Goal: Task Accomplishment & Management: Complete application form

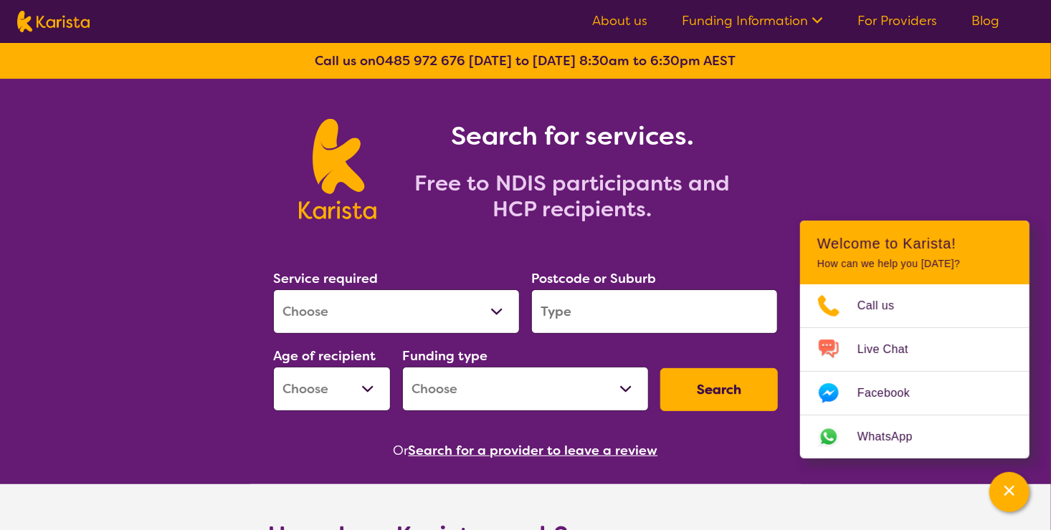
click at [930, 173] on div "Search for services. Free to NDIS participants and HCP recipients." at bounding box center [525, 153] width 1051 height 149
click at [461, 323] on select "Allied Health Assistant Assessment (ADHD or Autism) Behaviour support Counselli…" at bounding box center [396, 312] width 247 height 44
click at [637, 315] on input "search" at bounding box center [654, 312] width 247 height 44
click at [625, 22] on link "About us" at bounding box center [619, 20] width 55 height 17
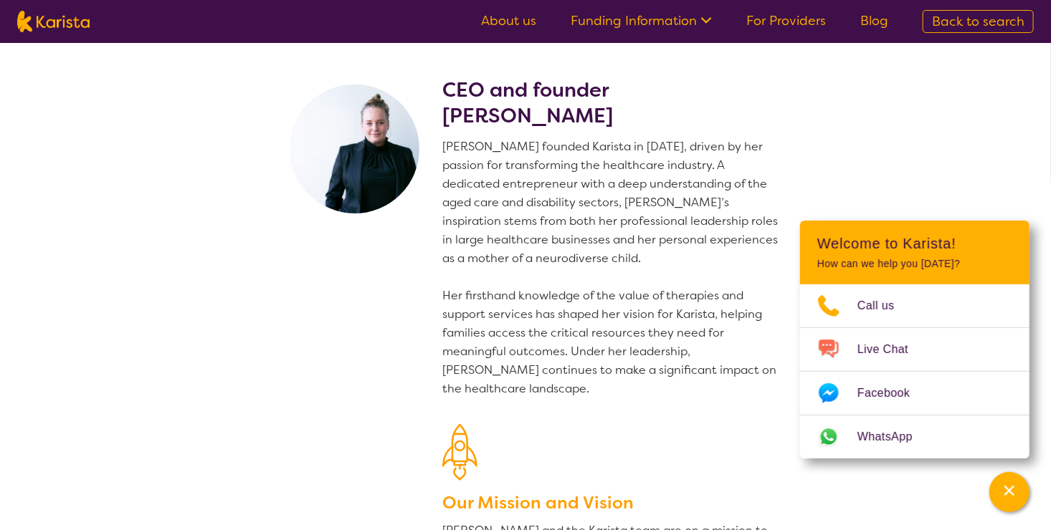
click at [799, 13] on link "For Providers" at bounding box center [786, 20] width 80 height 17
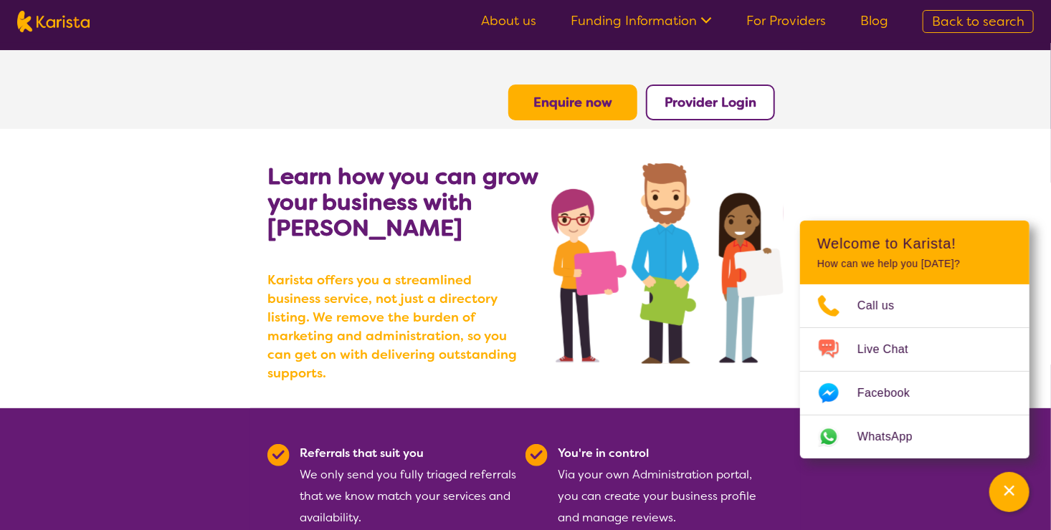
click at [672, 97] on b "Provider Login" at bounding box center [710, 102] width 92 height 17
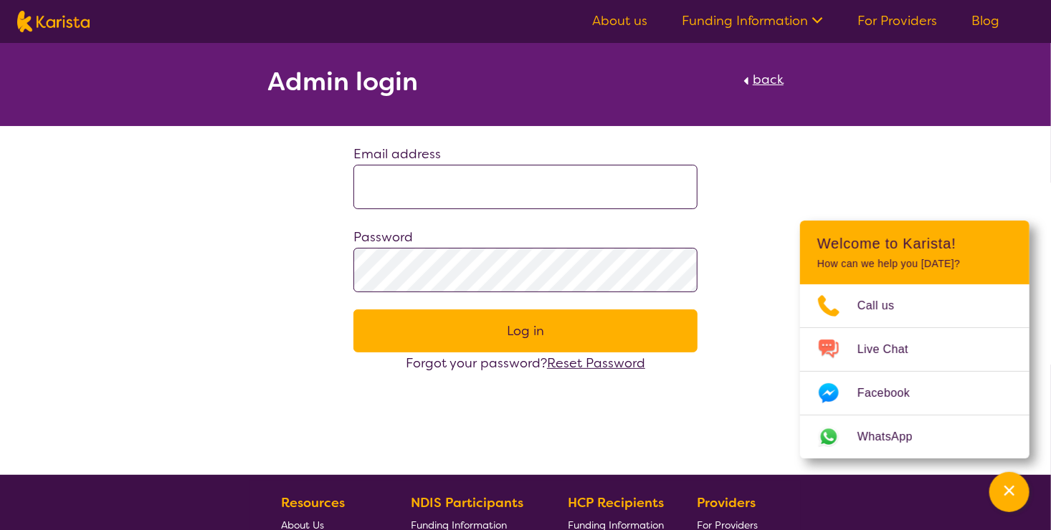
click at [531, 167] on input at bounding box center [525, 187] width 344 height 44
type input "**********"
click at [759, 75] on span "back" at bounding box center [768, 79] width 31 height 17
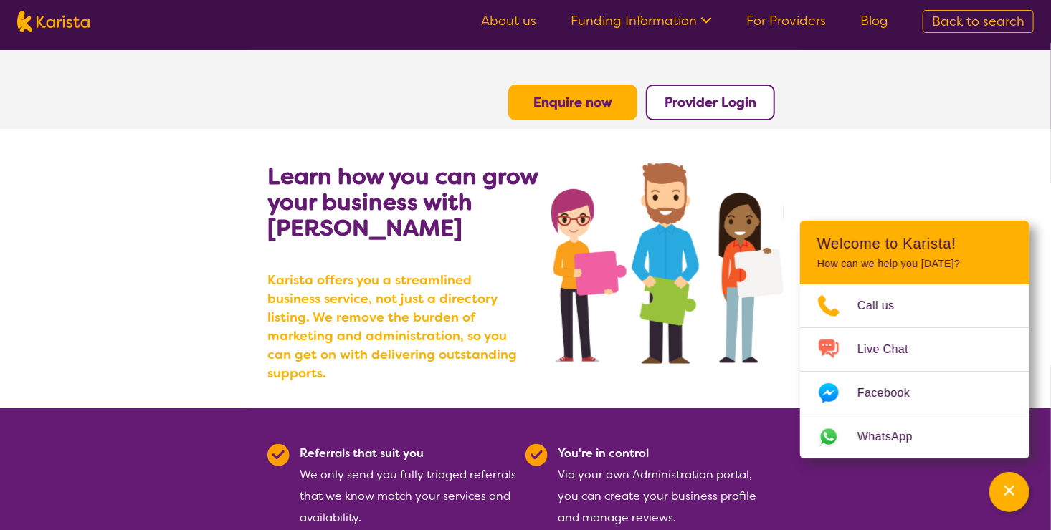
click at [583, 104] on b "Enquire now" at bounding box center [572, 102] width 79 height 17
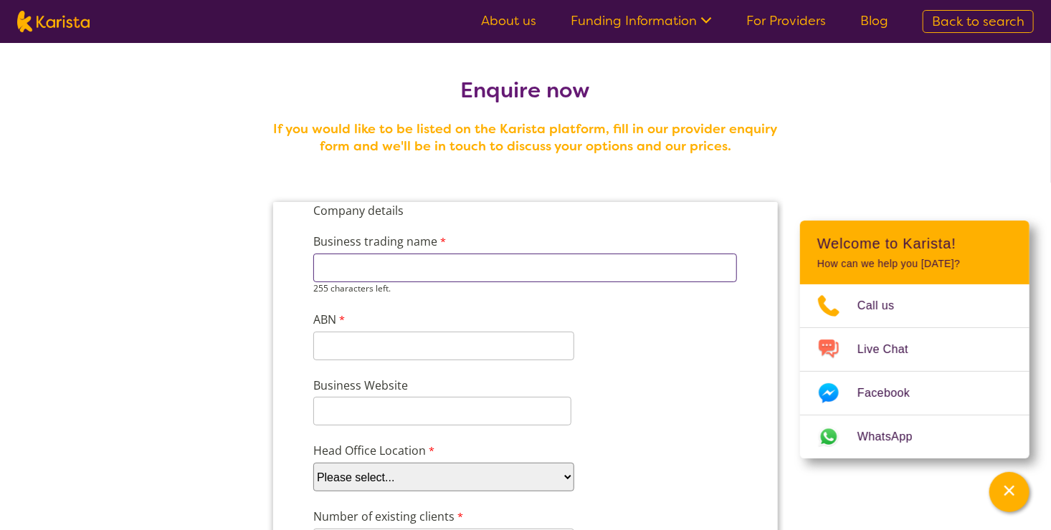
click at [578, 271] on input "Business trading name" at bounding box center [525, 267] width 424 height 29
type input "Max aid care"
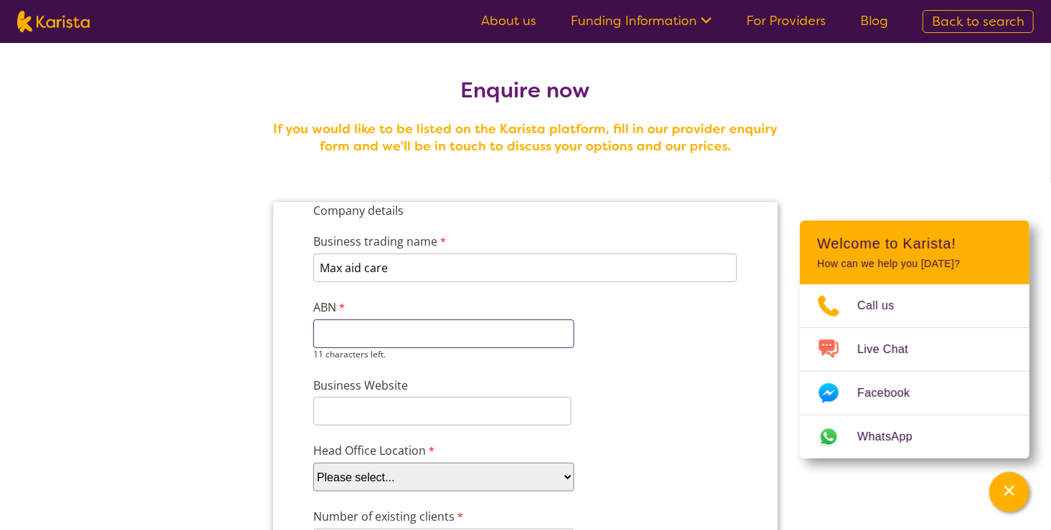
click at [435, 330] on input "ABN" at bounding box center [443, 333] width 261 height 29
type input "36647159180"
click at [395, 409] on input "Business Website" at bounding box center [442, 410] width 258 height 29
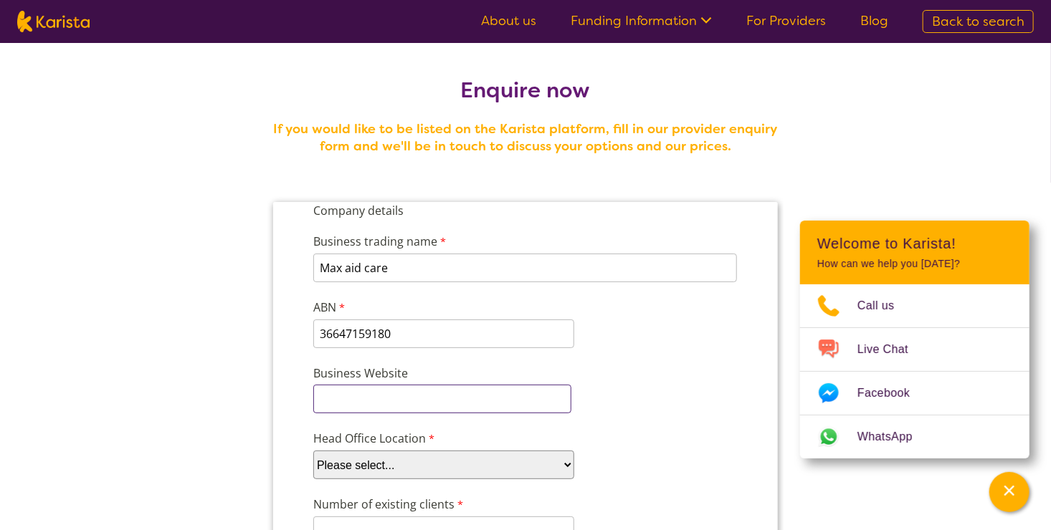
paste input "How to make a complaint"
type input "H"
paste input "https://maxaidcare.com.au/services/"
type input "https://maxaidcare.com.au/services/"
click at [421, 460] on select "Please select... ACT NSW NT QLD SA TAS VIC WA" at bounding box center [443, 464] width 261 height 29
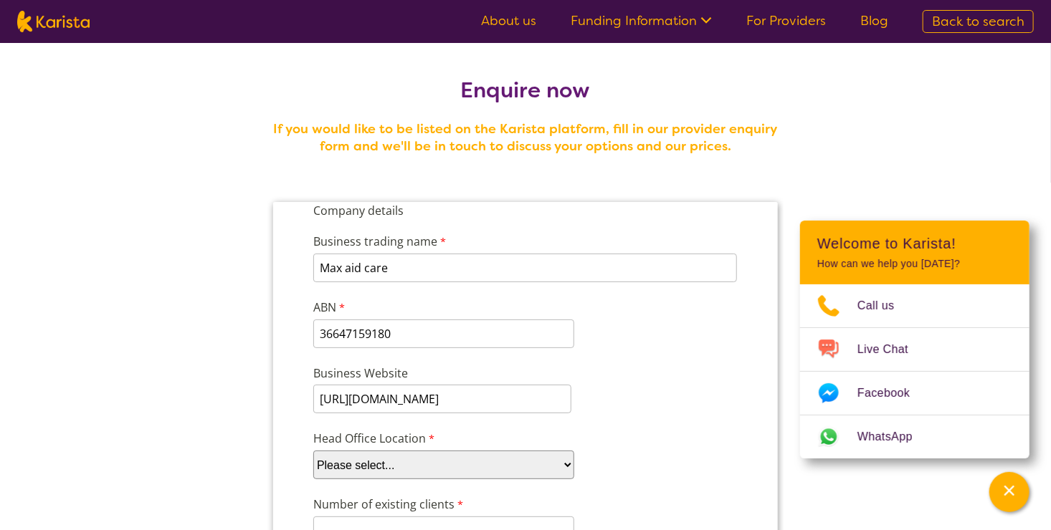
select select "tfa_98"
click at [313, 450] on select "Please select... ACT NSW NT QLD SA TAS VIC WA" at bounding box center [443, 464] width 261 height 29
click at [611, 434] on div "Head Office Location Please select... ACT NSW NT QLD SA TAS VIC WA" at bounding box center [525, 454] width 436 height 55
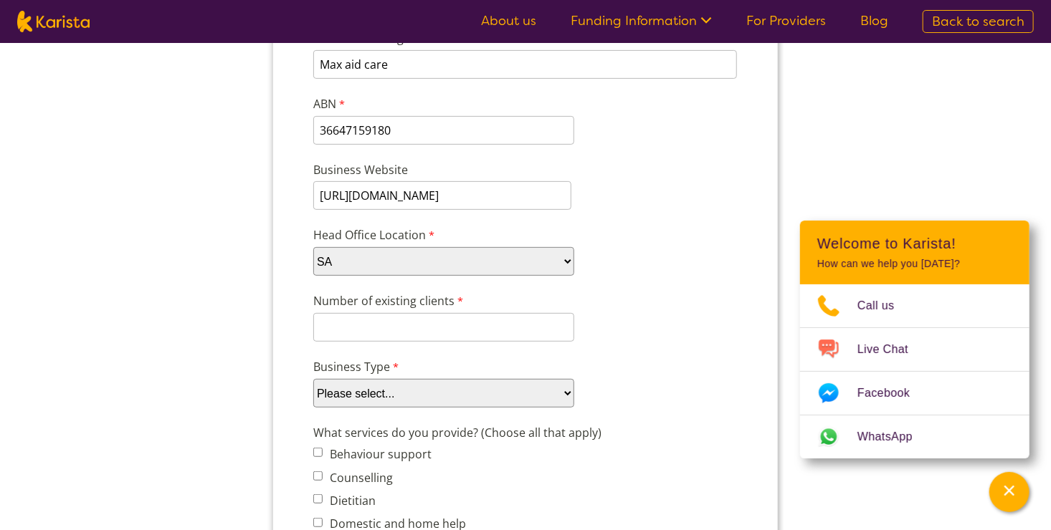
scroll to position [269, 0]
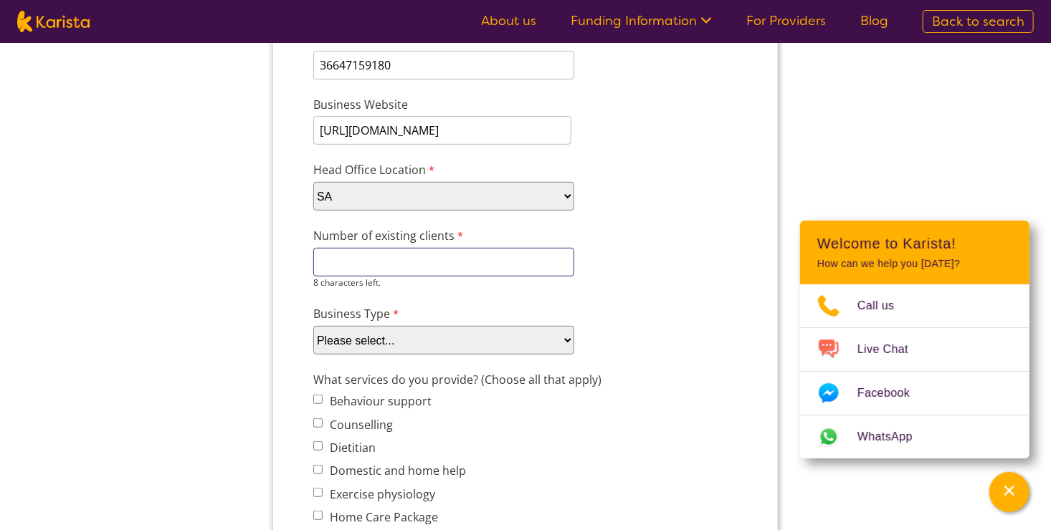
click at [381, 261] on input "Number of existing clients" at bounding box center [443, 263] width 261 height 29
type input "0"
click at [394, 331] on select "Please select... Company Individual/Sole Trader Other (please specify)" at bounding box center [443, 341] width 261 height 29
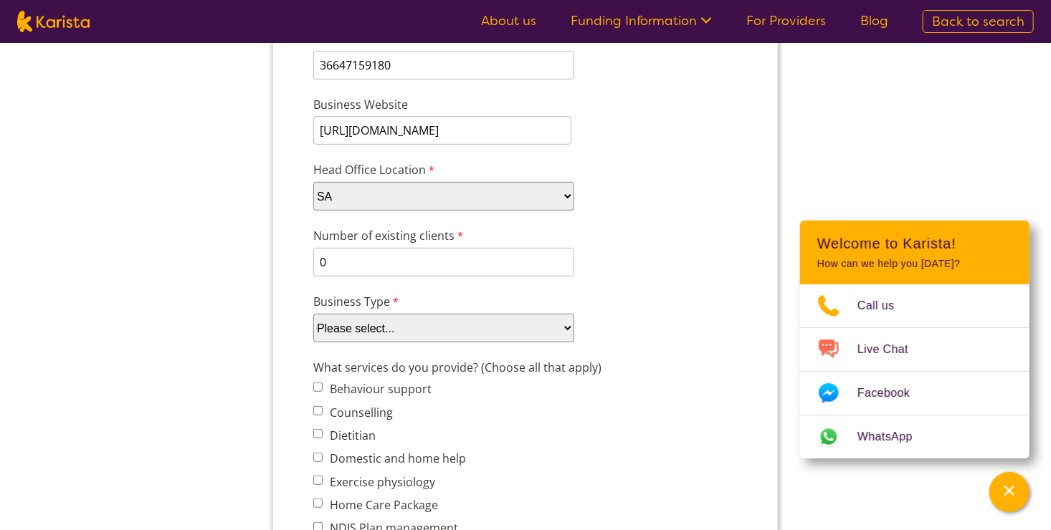
select select "tfa_87"
click at [313, 343] on select "Please select... Company Individual/Sole Trader Other (please specify)" at bounding box center [443, 329] width 261 height 29
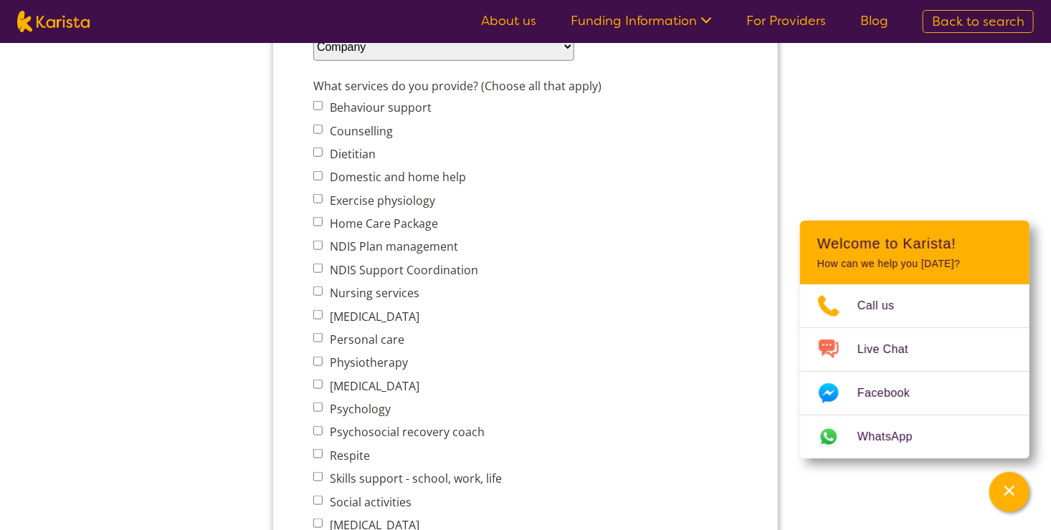
scroll to position [563, 0]
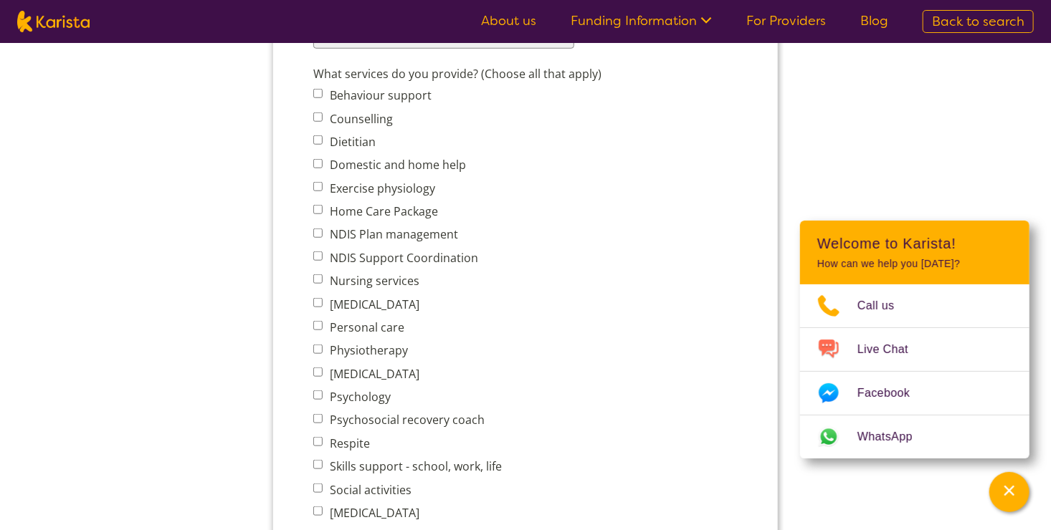
click at [320, 160] on input "Domestic and home help" at bounding box center [317, 164] width 9 height 9
checkbox input "true"
click at [316, 275] on input "Nursing services" at bounding box center [317, 279] width 9 height 9
checkbox input "true"
click at [318, 322] on input "Personal care" at bounding box center [317, 326] width 9 height 9
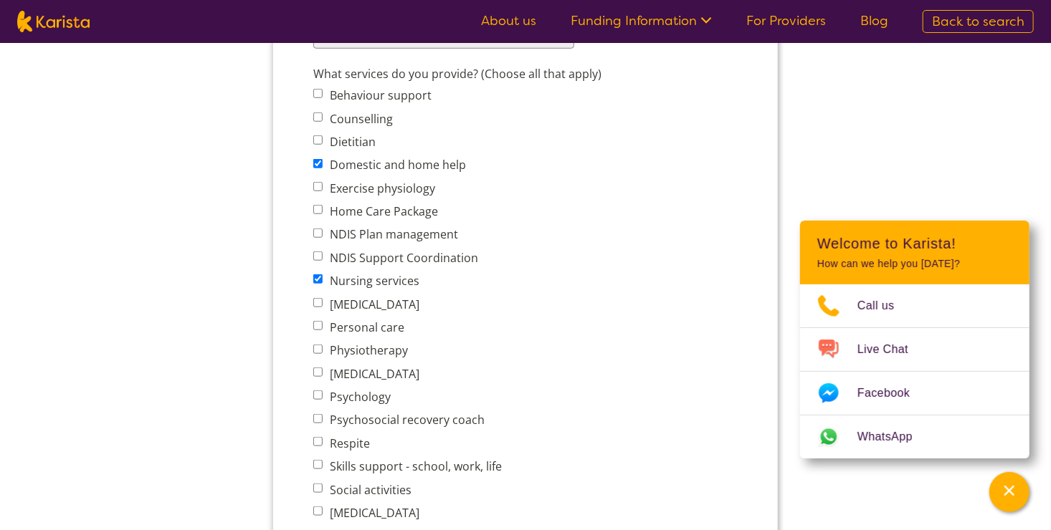
checkbox input "true"
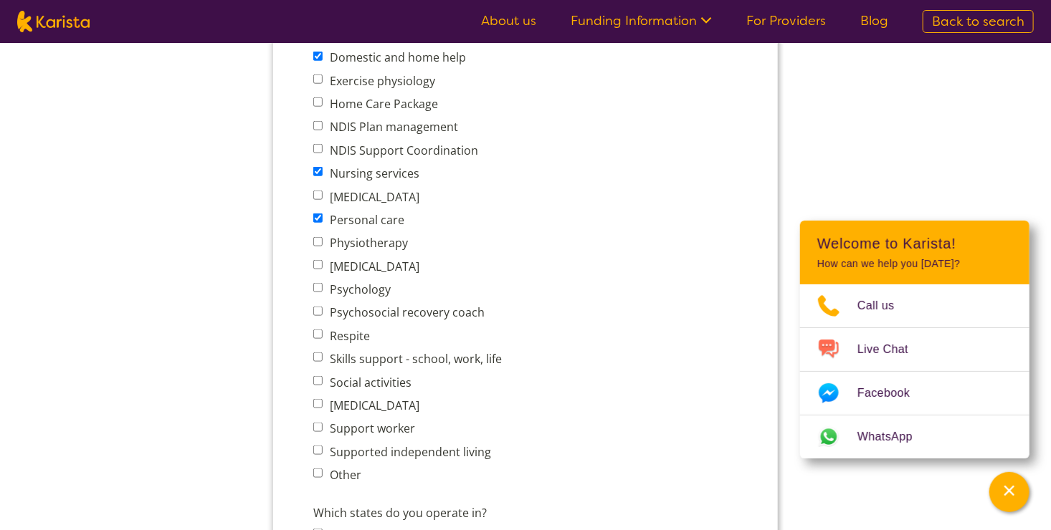
scroll to position [677, 0]
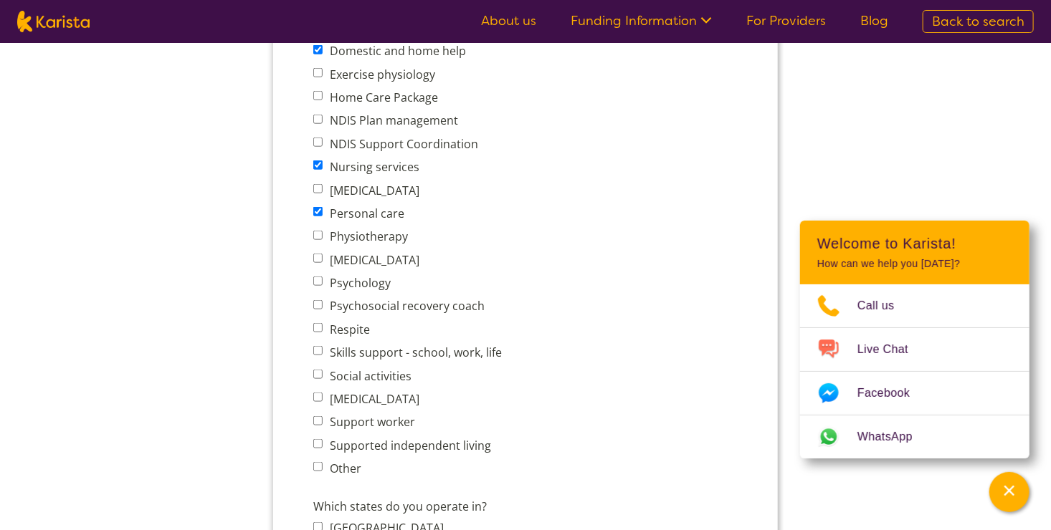
click at [318, 463] on input "Other" at bounding box center [317, 467] width 9 height 9
checkbox input "true"
click at [338, 519] on input "Other services (please describe)" at bounding box center [496, 533] width 367 height 29
type input "SIL-self managed participants"
click at [315, 371] on input "Social activities" at bounding box center [317, 375] width 9 height 9
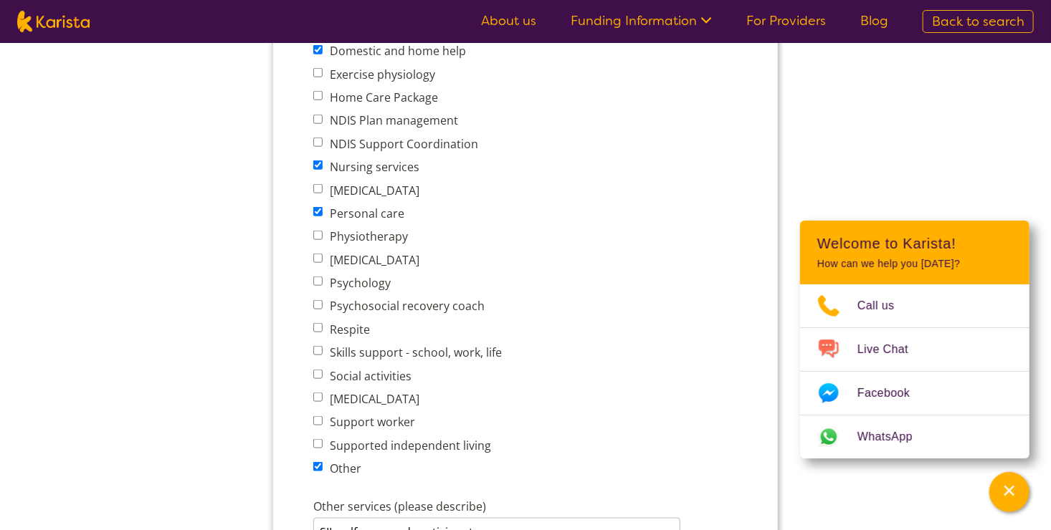
checkbox input "true"
click at [316, 417] on input "Support worker" at bounding box center [317, 421] width 9 height 9
checkbox input "true"
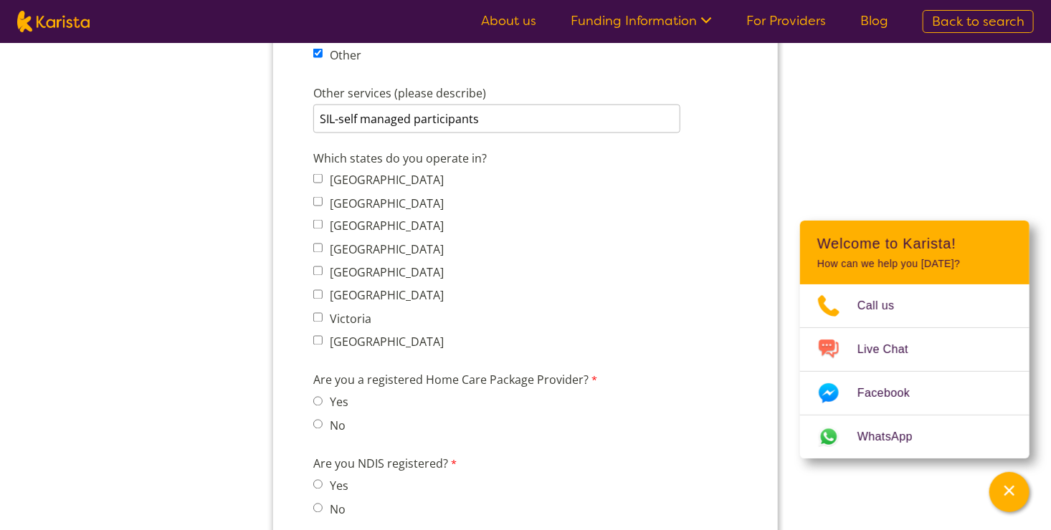
scroll to position [1110, 0]
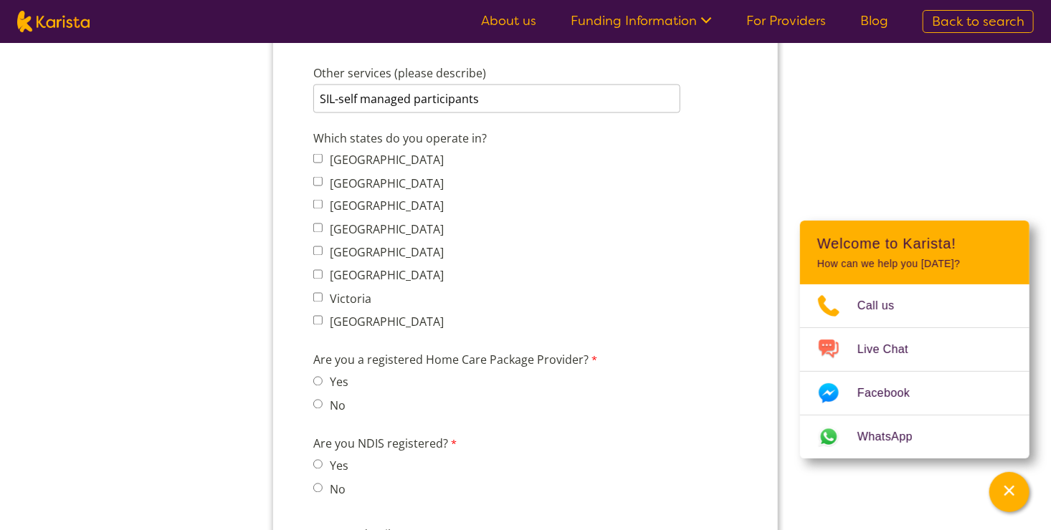
click at [340, 246] on label "South Australia" at bounding box center [384, 254] width 118 height 16
click at [322, 247] on input "South Australia" at bounding box center [317, 251] width 9 height 9
checkbox input "true"
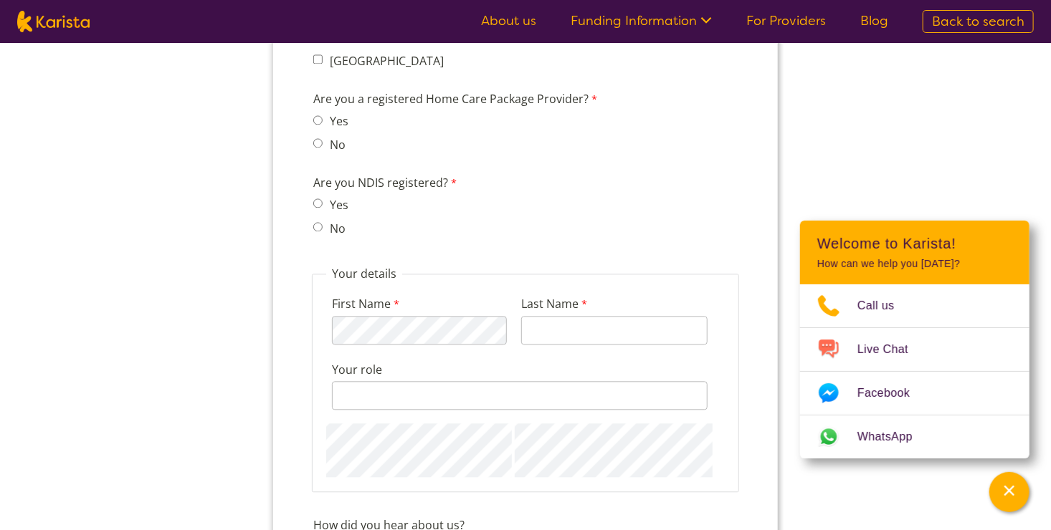
scroll to position [1391, 0]
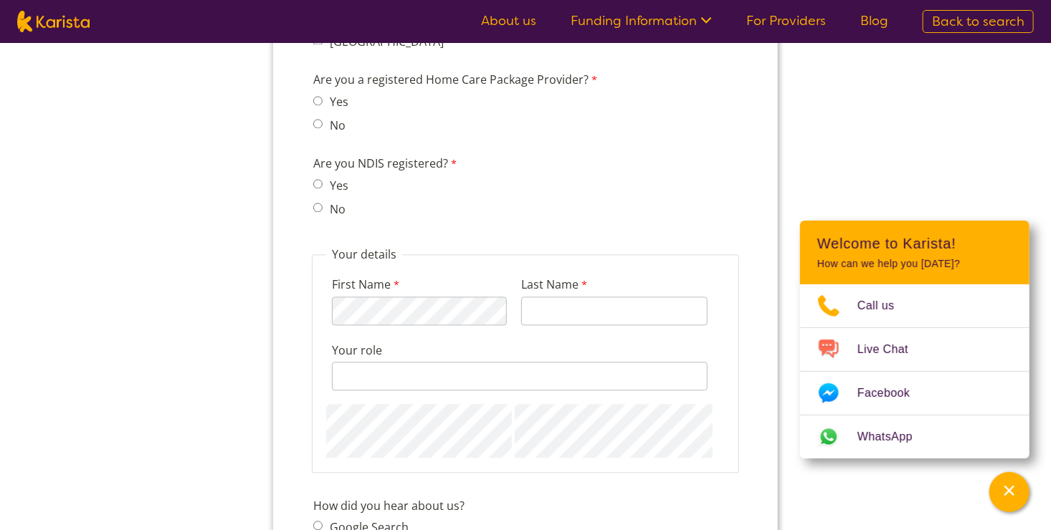
click at [330, 118] on label "No" at bounding box center [335, 126] width 20 height 16
click at [322, 120] on input "No" at bounding box center [317, 124] width 9 height 9
radio input "true"
click at [317, 180] on input "Yes" at bounding box center [317, 184] width 9 height 9
radio input "true"
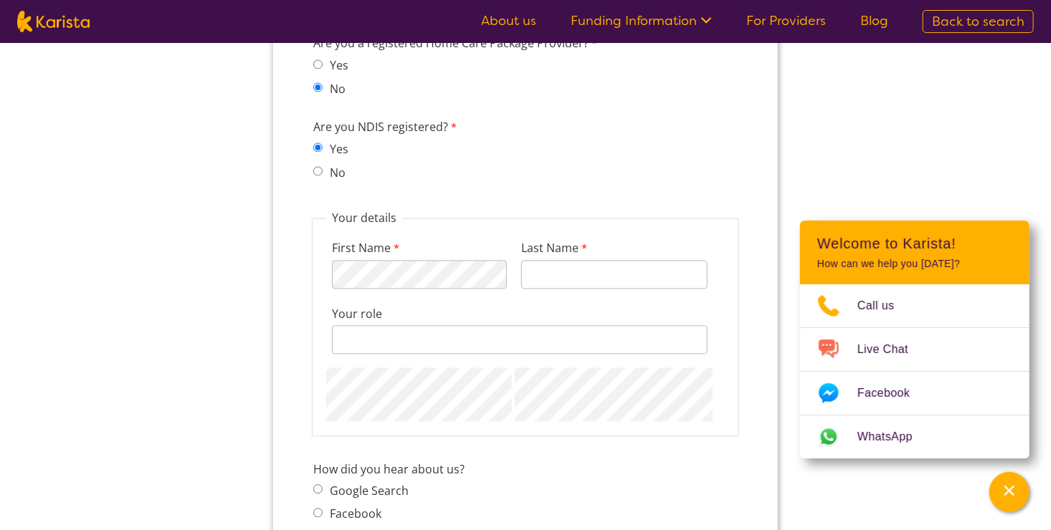
scroll to position [1438, 0]
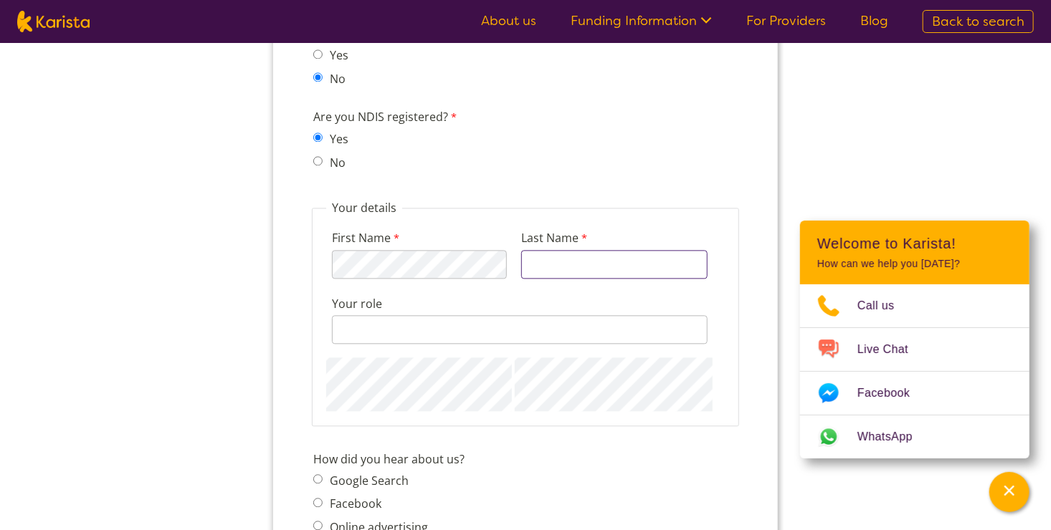
click at [556, 251] on input "Last Name" at bounding box center [613, 265] width 186 height 29
type input "kaur"
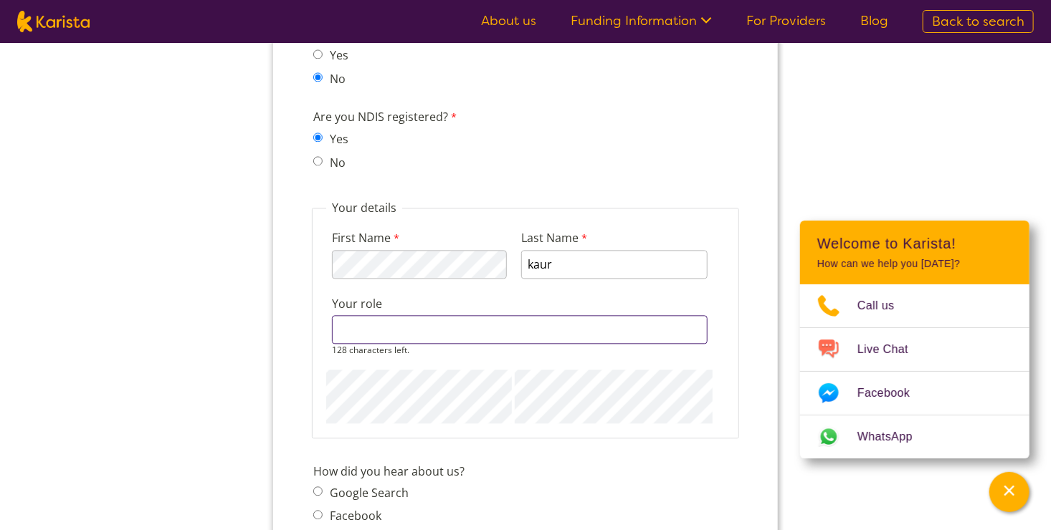
click at [411, 316] on input "Your role" at bounding box center [519, 330] width 376 height 29
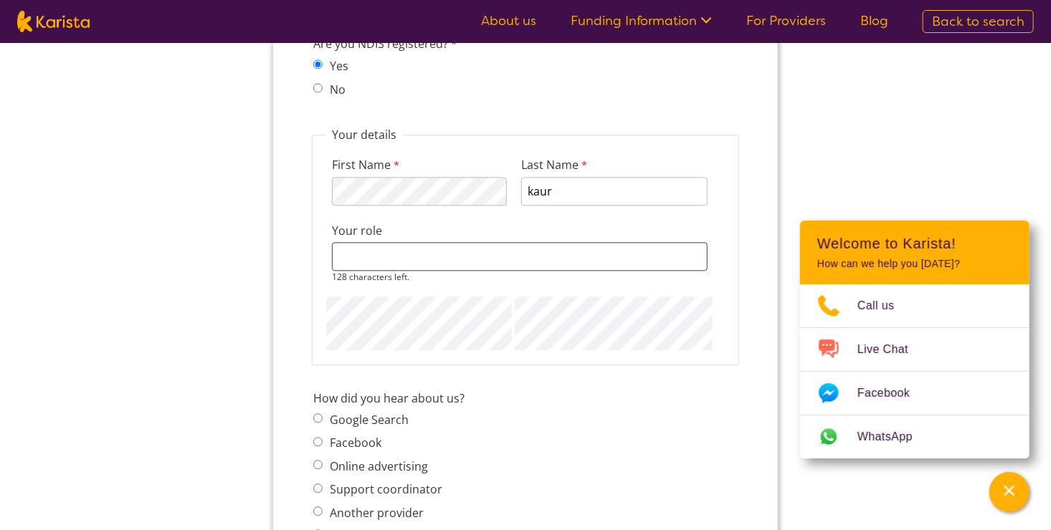
scroll to position [1518, 0]
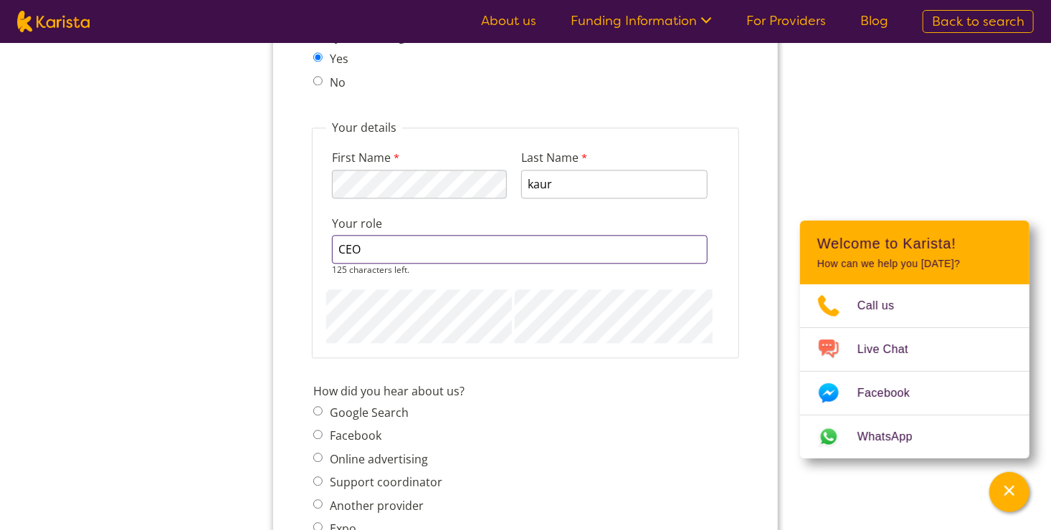
type input "CEO"
click at [351, 295] on div "First Name 111 characters left. Last Name kaur Your role CEO 125 characters lef…" at bounding box center [524, 239] width 399 height 207
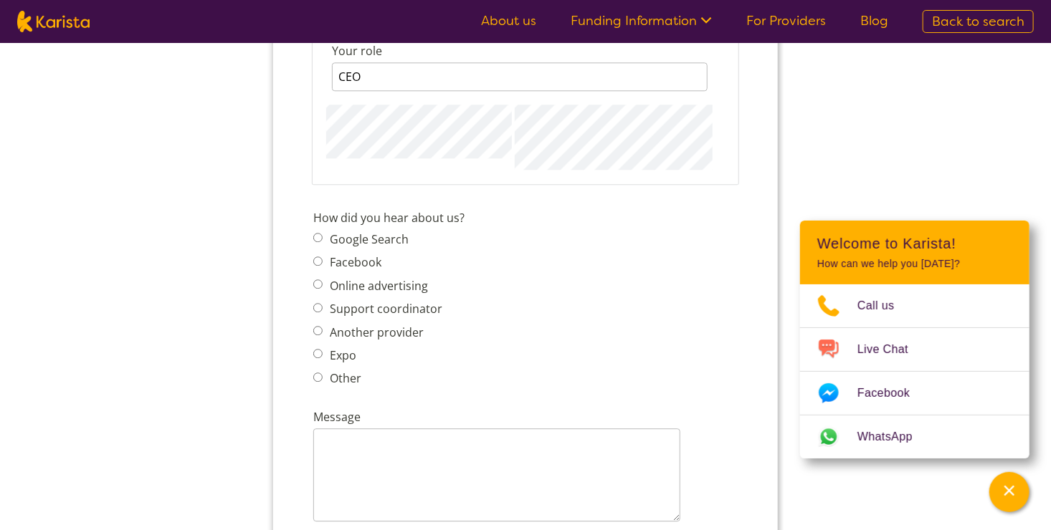
scroll to position [1705, 0]
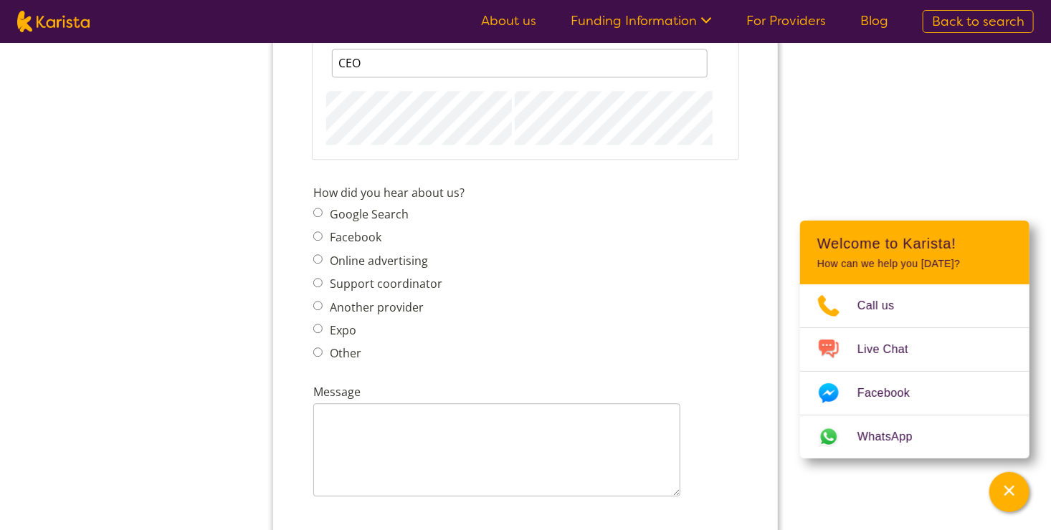
click at [336, 346] on label "Other" at bounding box center [343, 354] width 36 height 16
click at [322, 348] on input "Other" at bounding box center [317, 352] width 9 height 9
radio input "true"
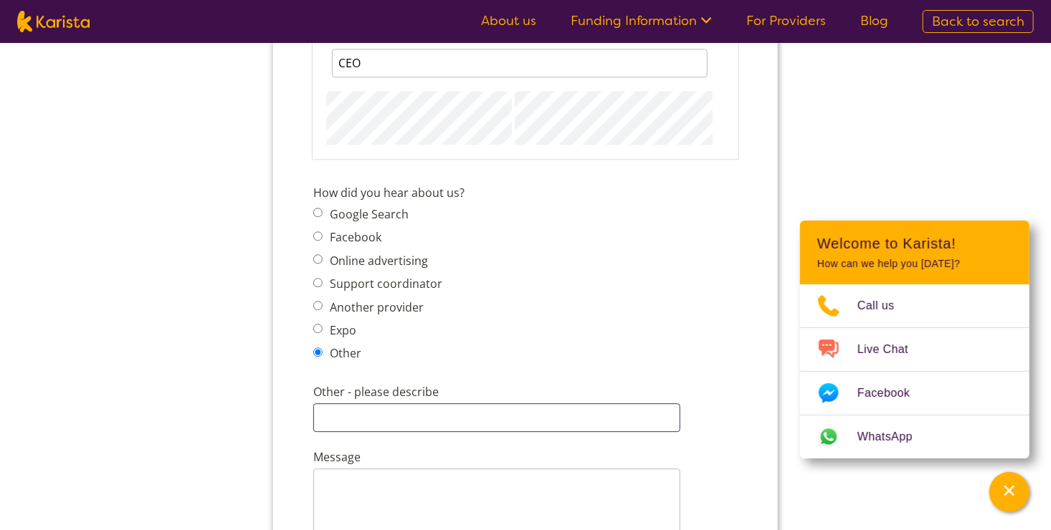
click at [346, 404] on input "Other - please describe" at bounding box center [496, 418] width 367 height 29
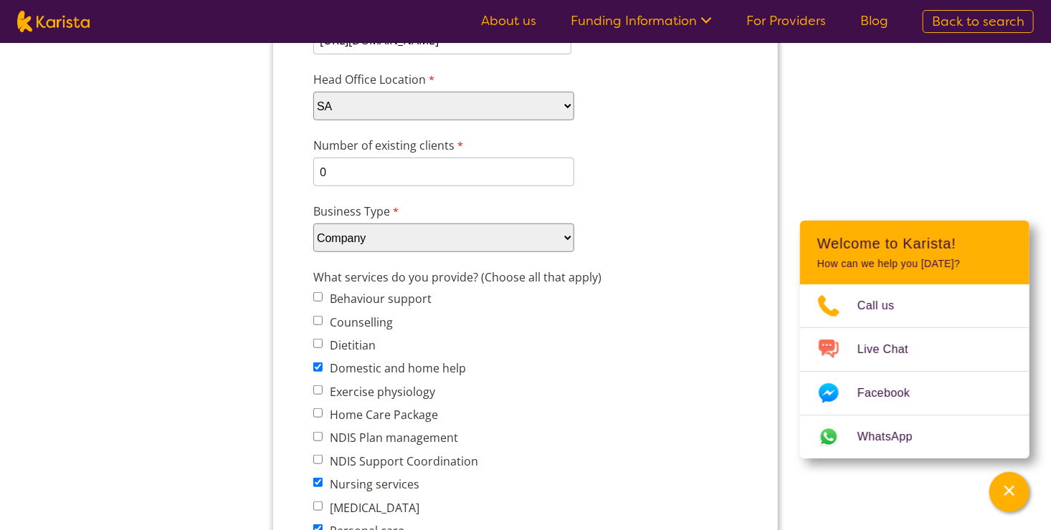
scroll to position [349, 0]
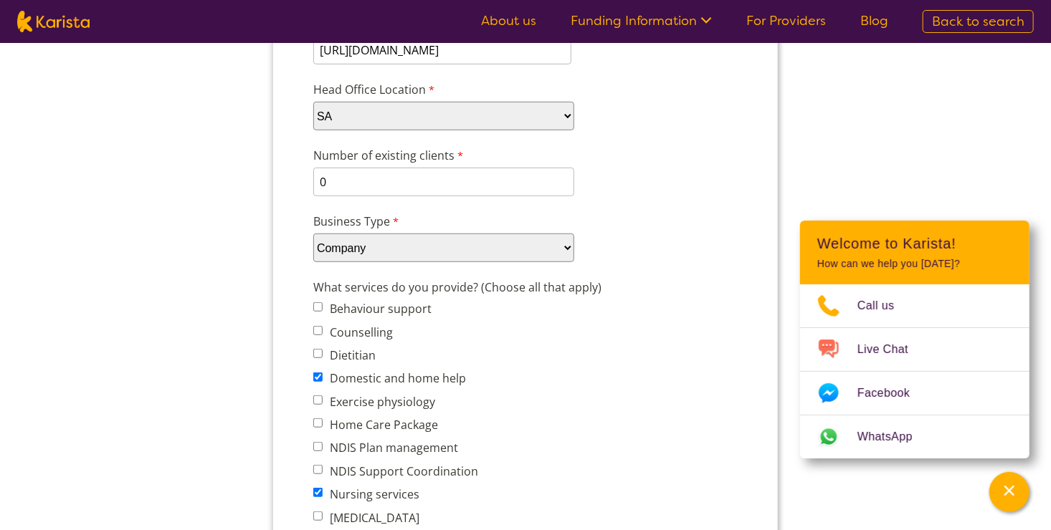
type input "previous registration"
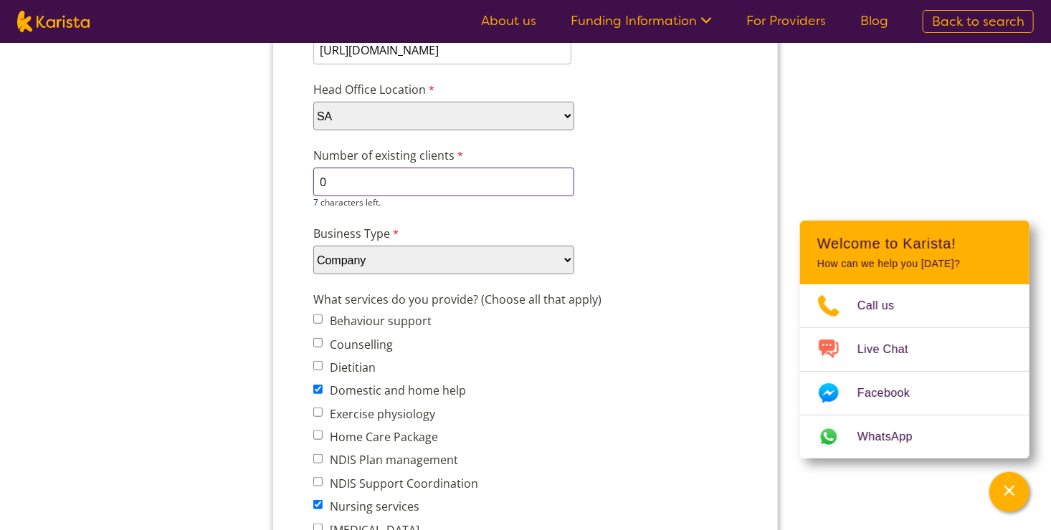
click at [321, 176] on input "0" at bounding box center [443, 182] width 261 height 29
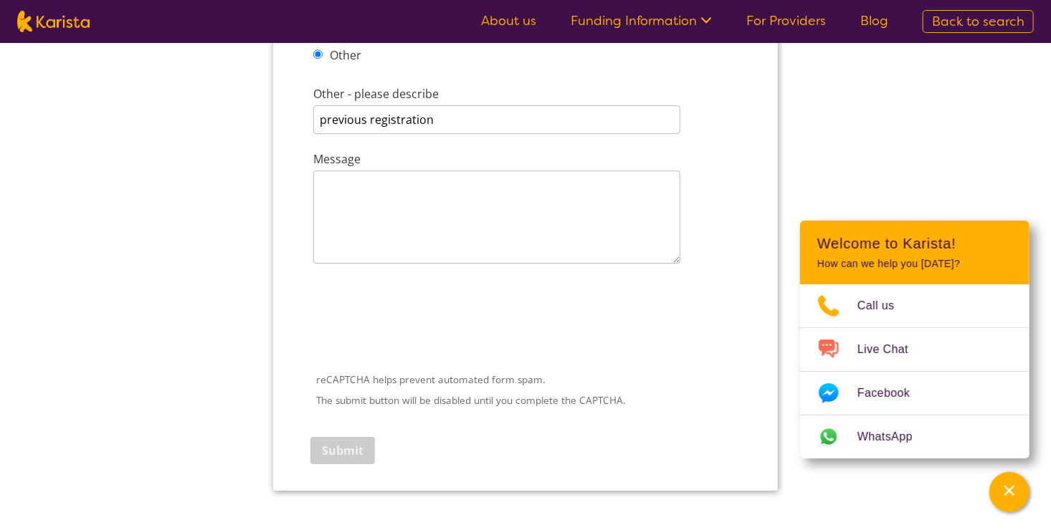
scroll to position [2008, 0]
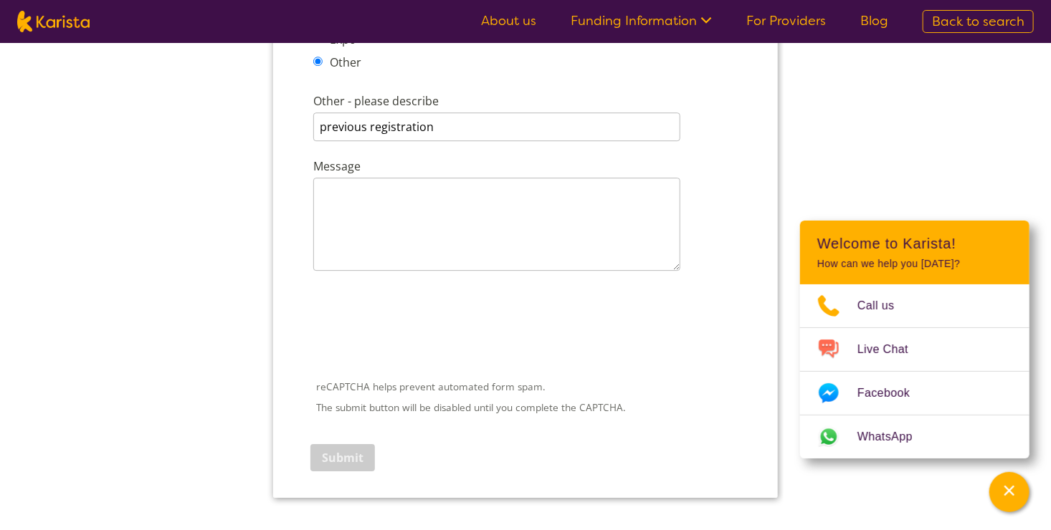
type input "10"
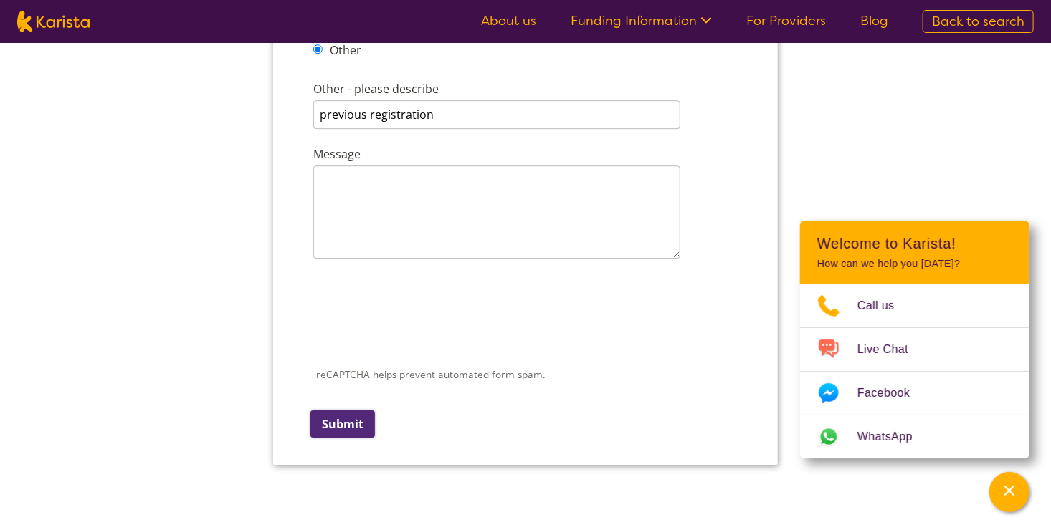
click at [346, 411] on input "Submit" at bounding box center [342, 424] width 65 height 27
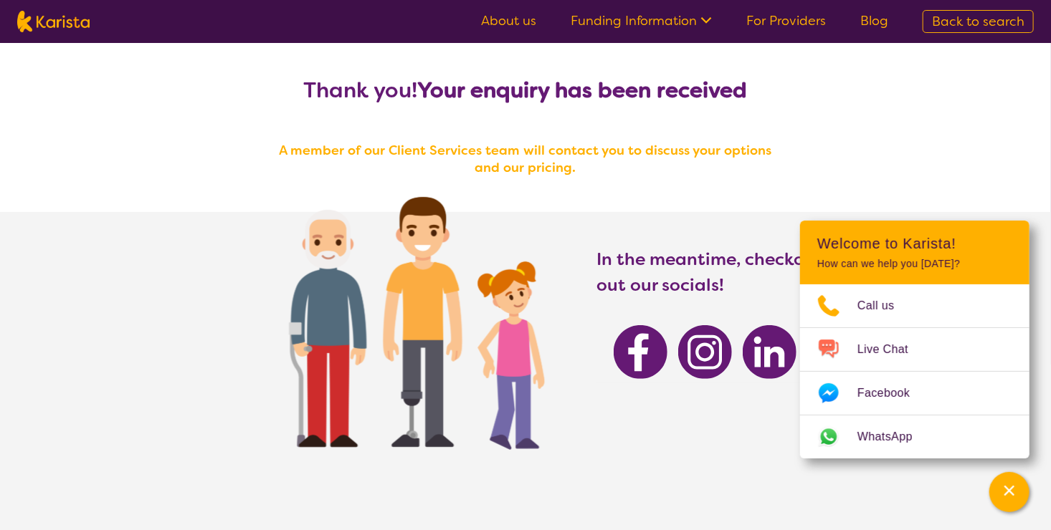
click at [877, 156] on div "Thank you! Your enquiry has been received A member of our Client Services team …" at bounding box center [525, 323] width 1051 height 561
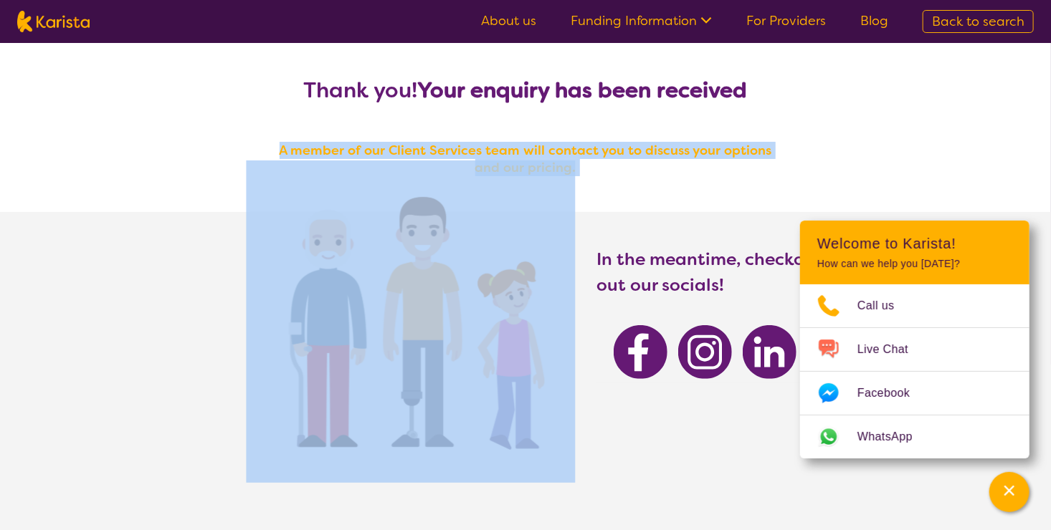
click at [877, 156] on div "Thank you! Your enquiry has been received A member of our Client Services team …" at bounding box center [525, 323] width 1051 height 561
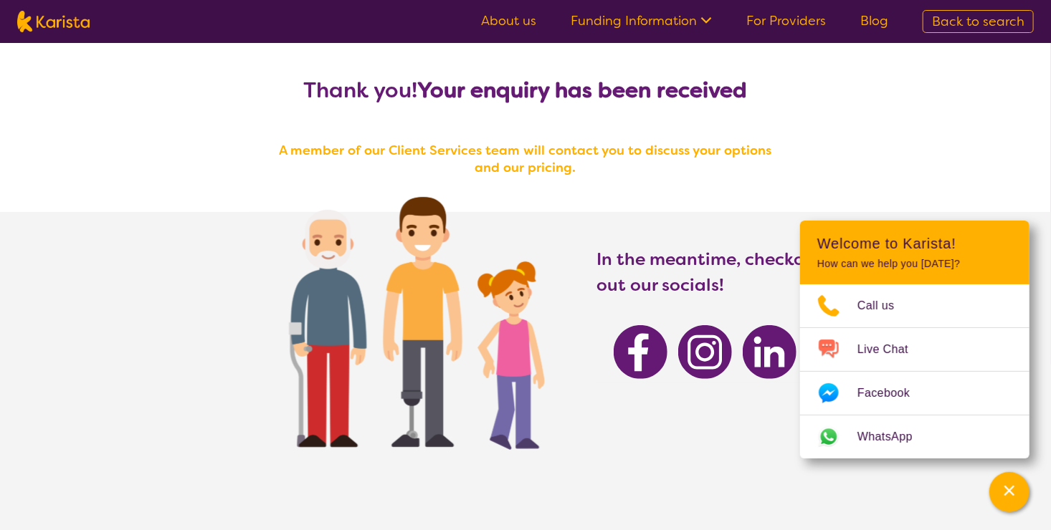
drag, startPoint x: 877, startPoint y: 156, endPoint x: 890, endPoint y: 110, distance: 47.7
click at [890, 110] on div "Thank you! Your enquiry has been received A member of our Client Services team …" at bounding box center [525, 323] width 1051 height 561
